Goal: Task Accomplishment & Management: Use online tool/utility

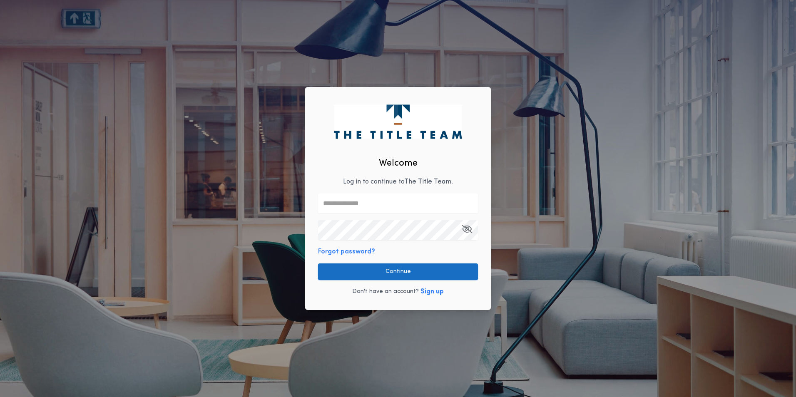
type input "**********"
click at [380, 278] on button "Continue" at bounding box center [398, 272] width 160 height 17
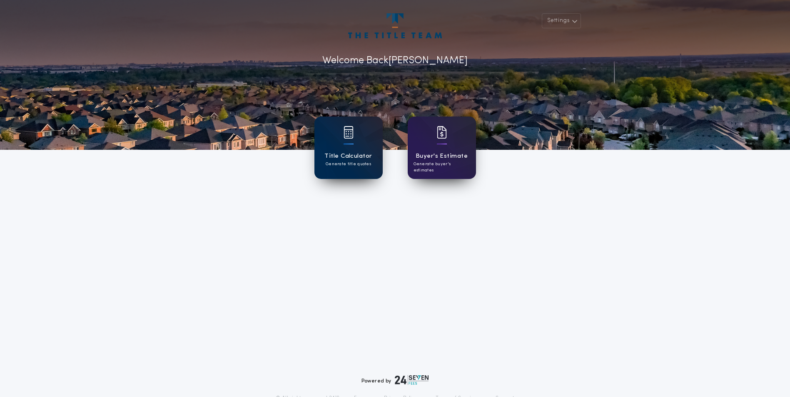
click at [345, 148] on div at bounding box center [348, 137] width 10 height 23
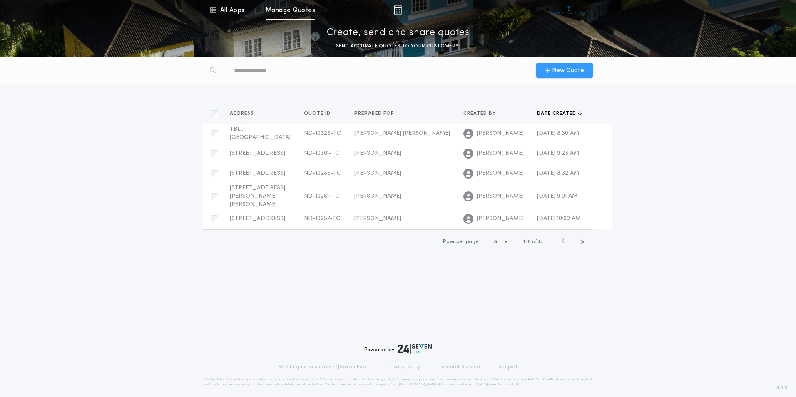
click at [577, 70] on span "New Quote" at bounding box center [568, 70] width 32 height 9
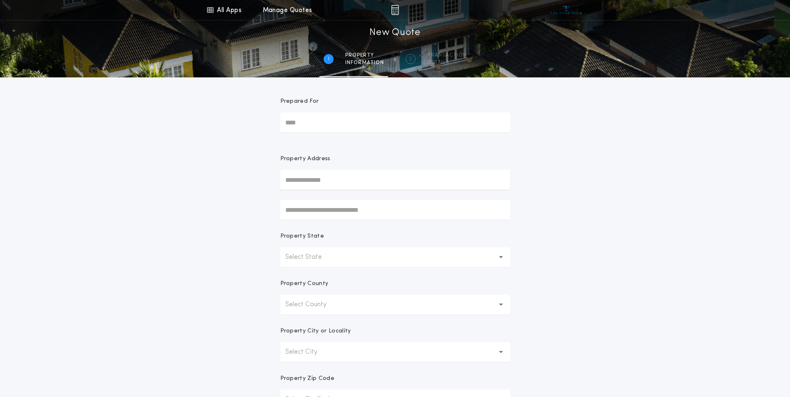
click at [301, 122] on input "Prepared For" at bounding box center [395, 122] width 230 height 20
type input "**********"
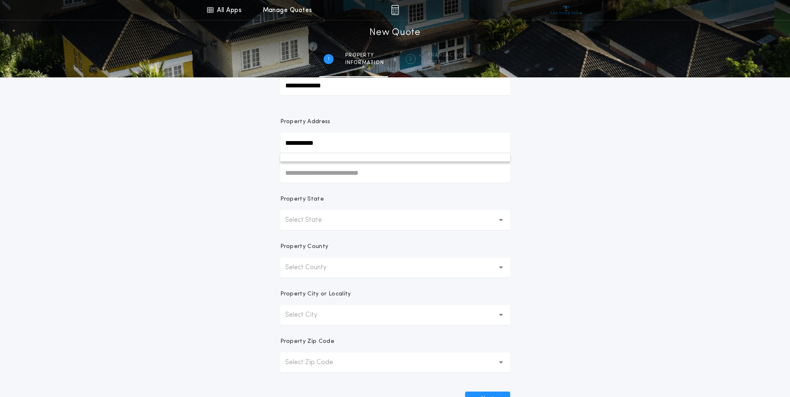
scroll to position [83, 0]
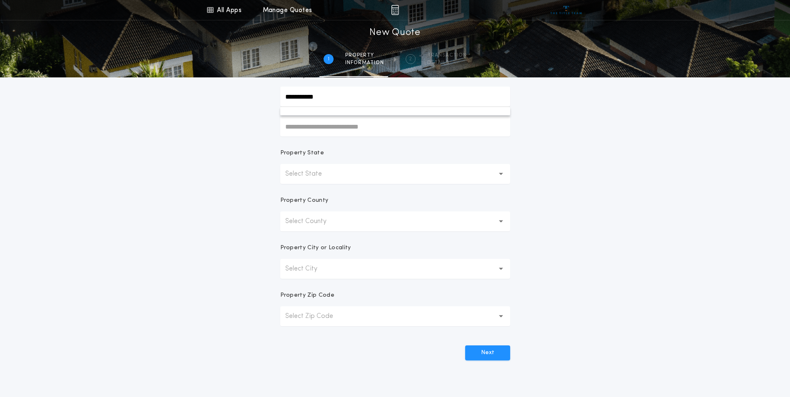
type input "**********"
click at [301, 322] on button "Select Zip Code" at bounding box center [395, 316] width 230 height 20
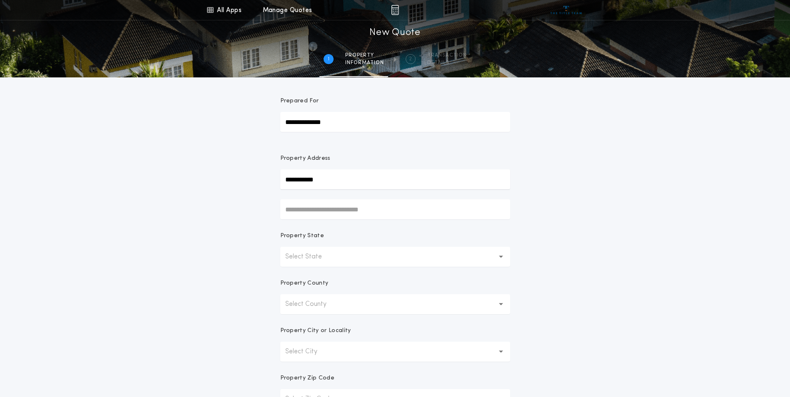
scroll to position [0, 0]
click at [338, 179] on input "**********" at bounding box center [395, 180] width 230 height 20
click at [314, 254] on p "Select State" at bounding box center [310, 257] width 50 height 10
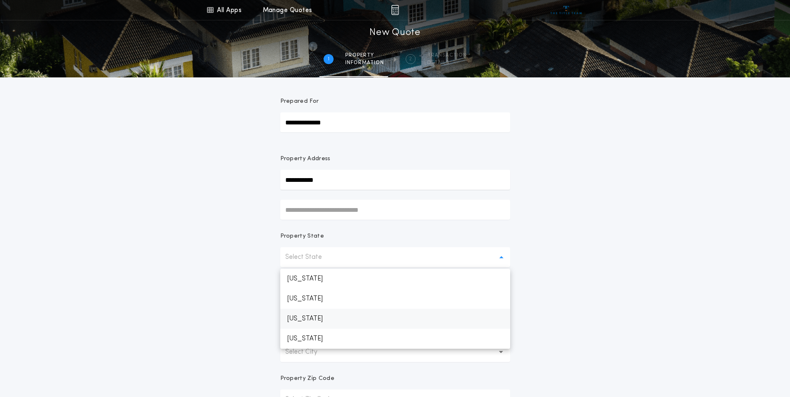
click at [316, 315] on p "[US_STATE]" at bounding box center [395, 319] width 230 height 20
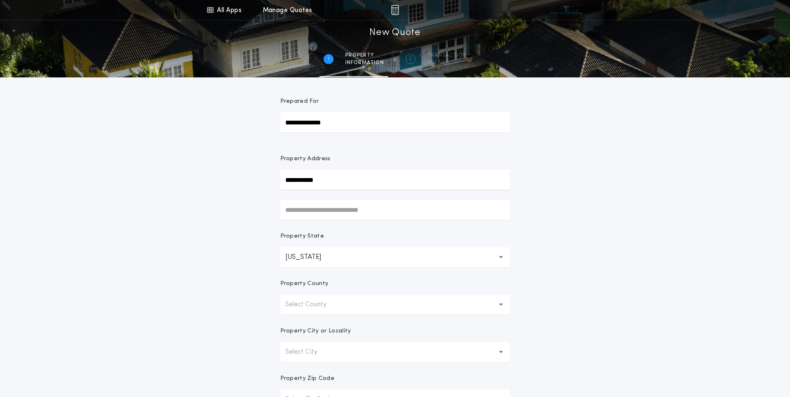
click at [313, 308] on p "Select County" at bounding box center [312, 305] width 55 height 10
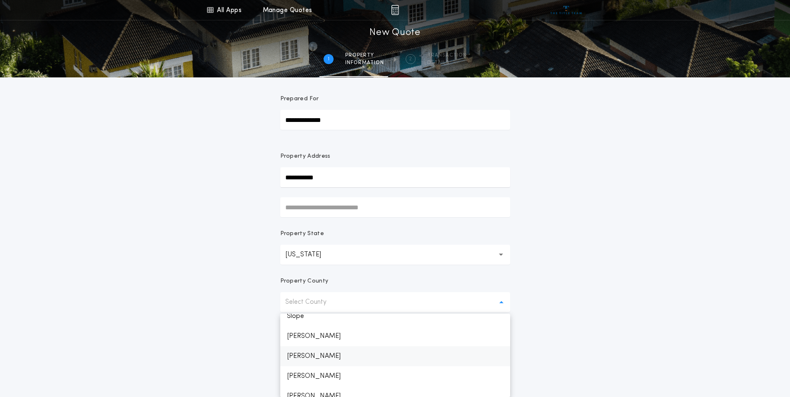
scroll to position [858, 0]
click at [296, 345] on p "[PERSON_NAME]" at bounding box center [395, 346] width 230 height 20
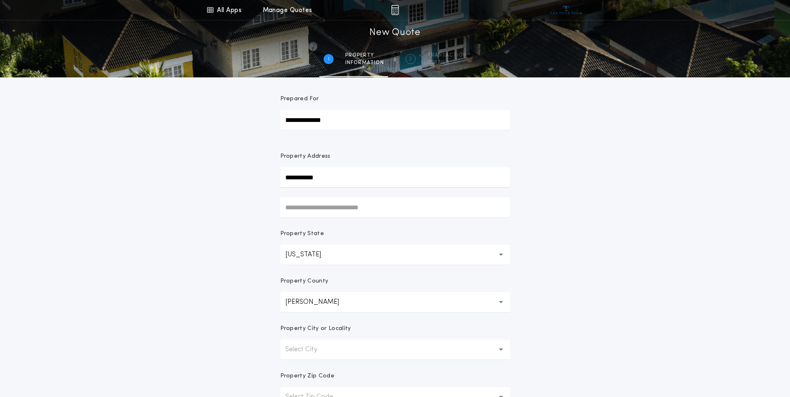
click at [296, 351] on p "Select City" at bounding box center [307, 350] width 45 height 10
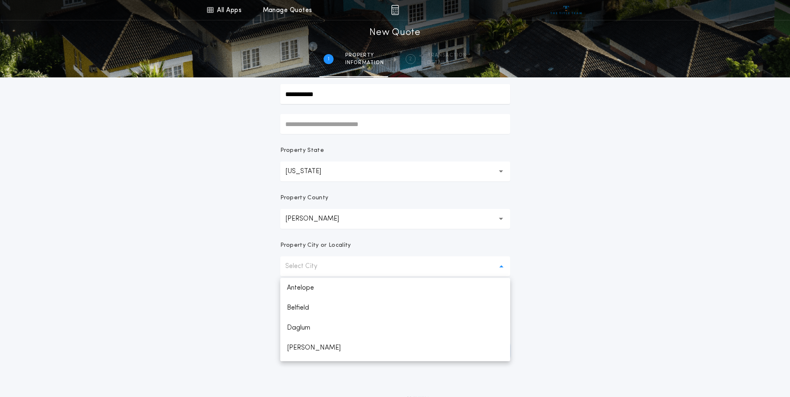
scroll to position [37, 0]
click at [296, 352] on p "Gladstone" at bounding box center [395, 351] width 230 height 20
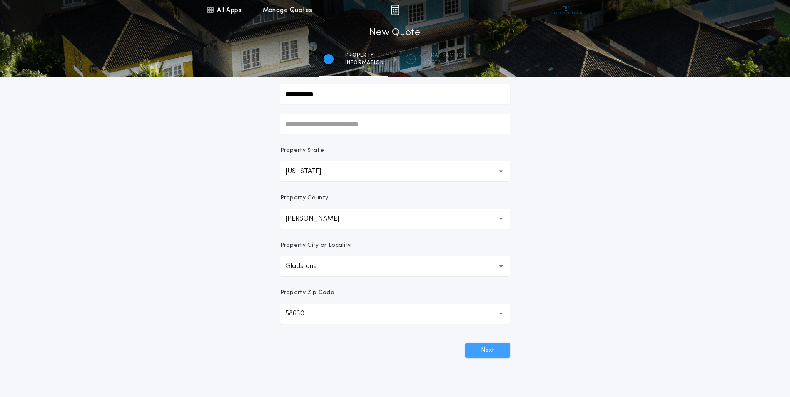
click at [475, 351] on button "Next" at bounding box center [487, 350] width 45 height 15
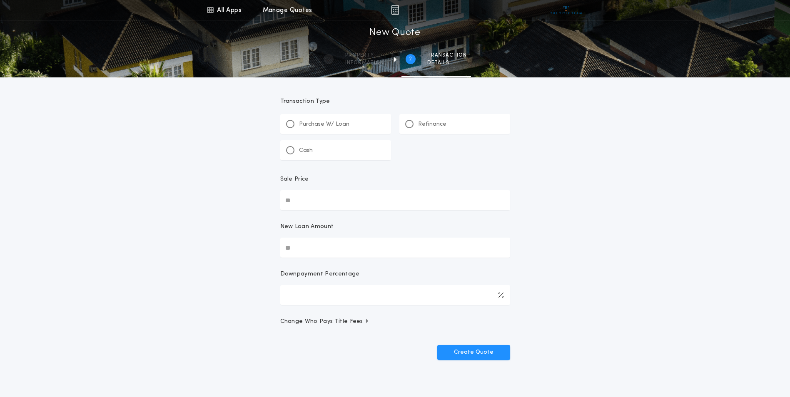
click at [421, 124] on p "Refinance" at bounding box center [432, 124] width 28 height 8
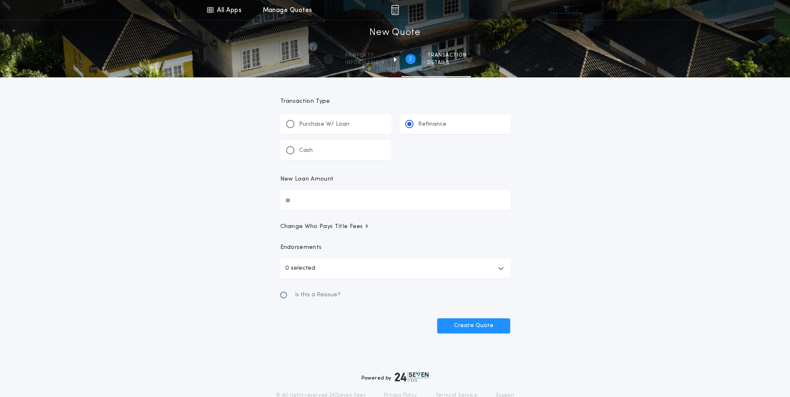
click at [310, 203] on input "New Loan Amount" at bounding box center [395, 200] width 230 height 20
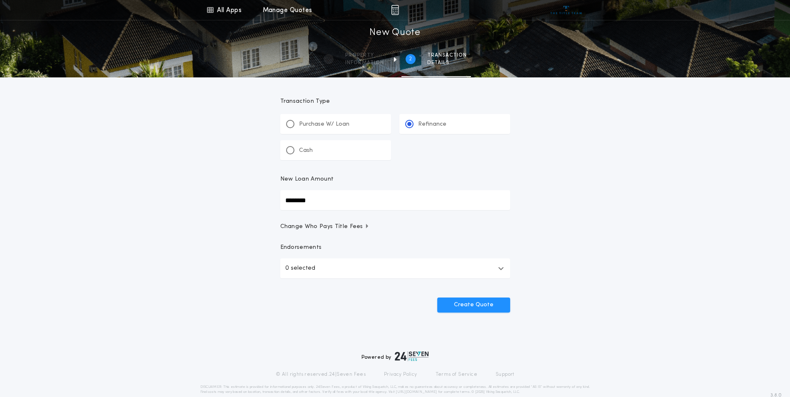
type input "********"
click at [381, 266] on button "0 selected" at bounding box center [395, 269] width 230 height 20
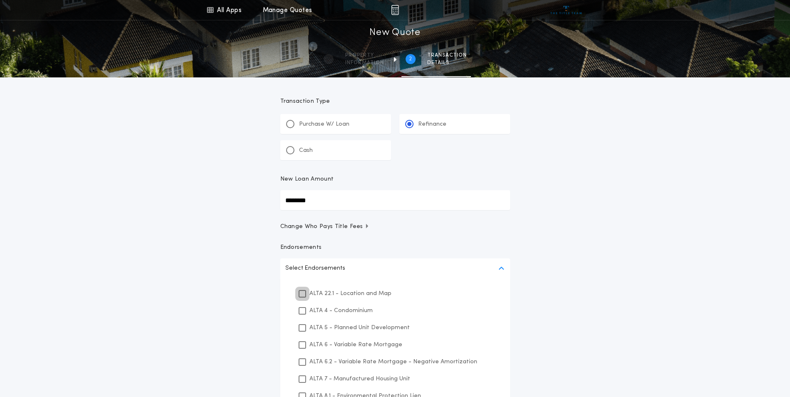
click at [303, 295] on icon at bounding box center [302, 294] width 5 height 6
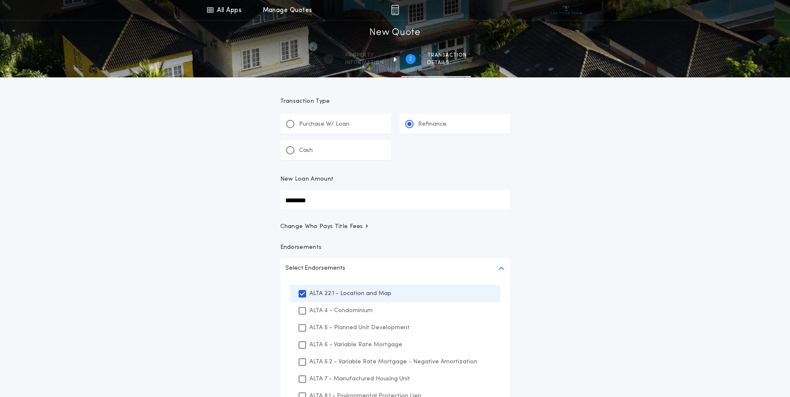
click at [559, 308] on div "All Apps Title Calculator Buyer's Estimate Menu All Apps Manage Quotes 2 /2 New…" at bounding box center [395, 247] width 790 height 495
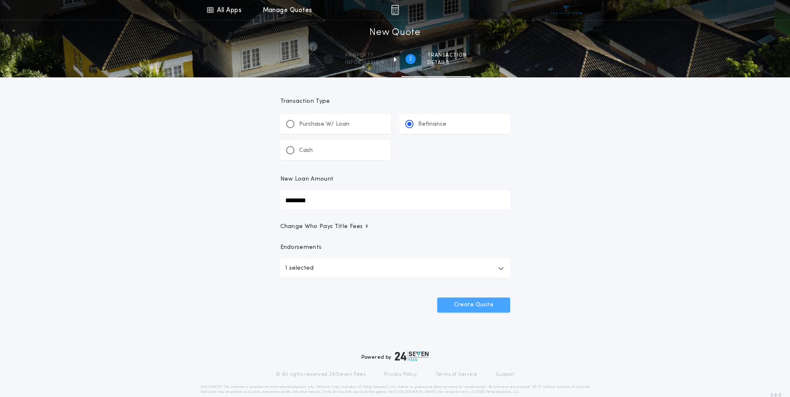
click at [484, 304] on button "Create Quote" at bounding box center [473, 305] width 73 height 15
